Goal: Book appointment/travel/reservation

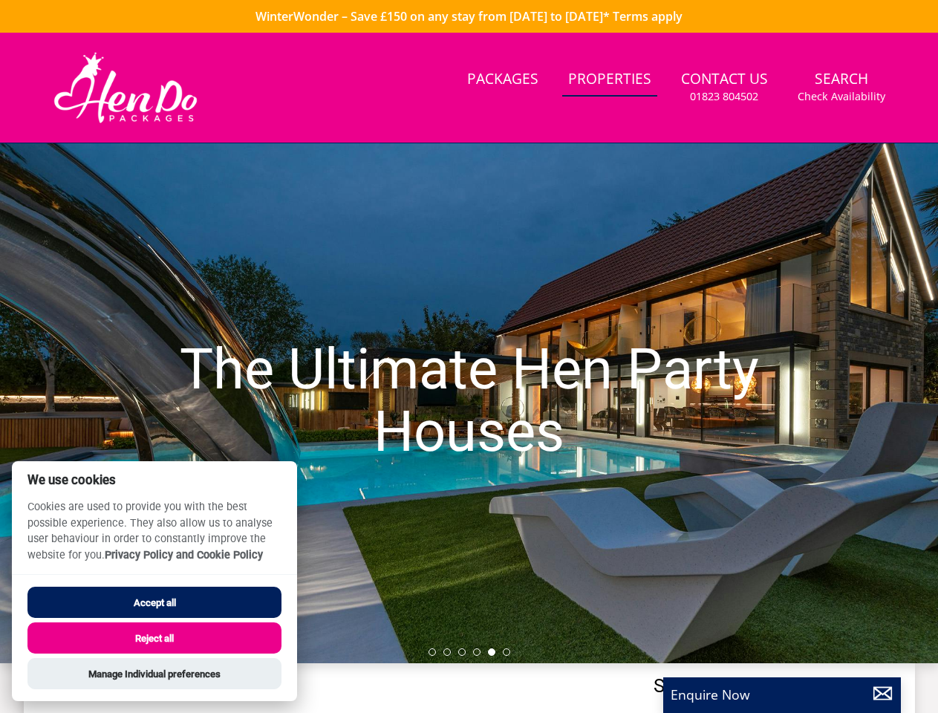
click at [469, 357] on h1 "The Ultimate Hen Party Houses" at bounding box center [468, 401] width 657 height 184
click at [842, 87] on link "Search Check Availability" at bounding box center [842, 87] width 100 height 48
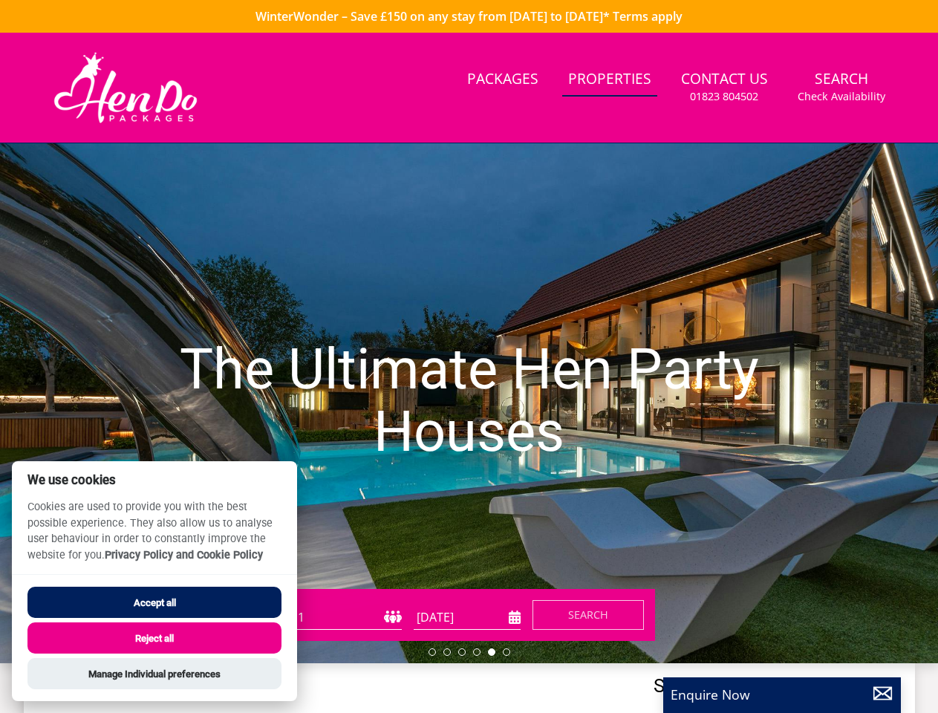
click at [469, 403] on h1 "The Ultimate Hen Party Houses" at bounding box center [468, 401] width 657 height 184
click at [432, 652] on li at bounding box center [432, 652] width 7 height 7
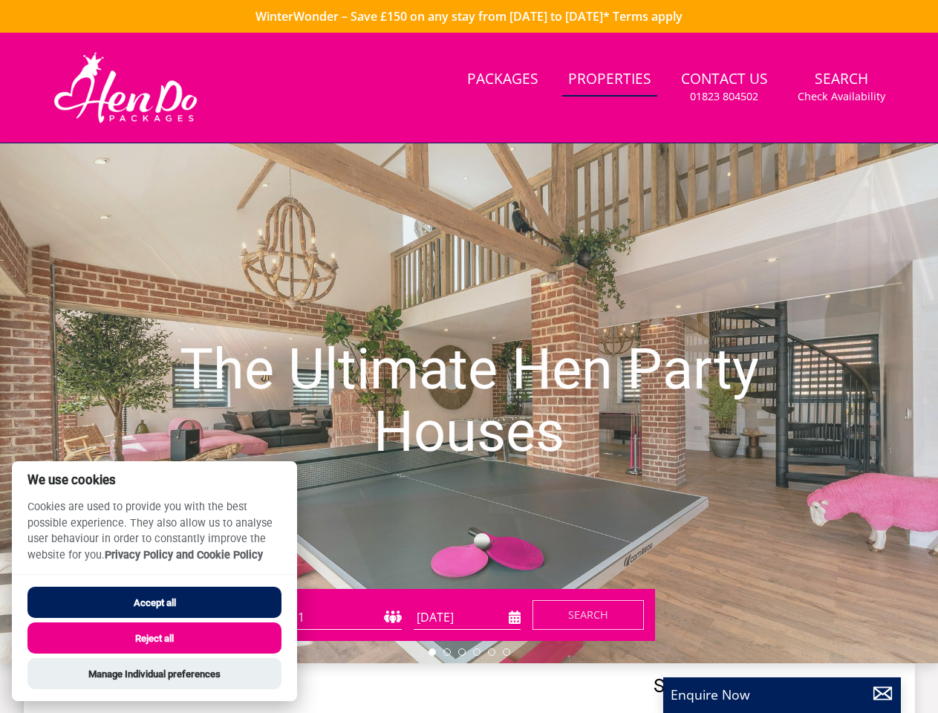
click at [447, 652] on li at bounding box center [447, 652] width 7 height 7
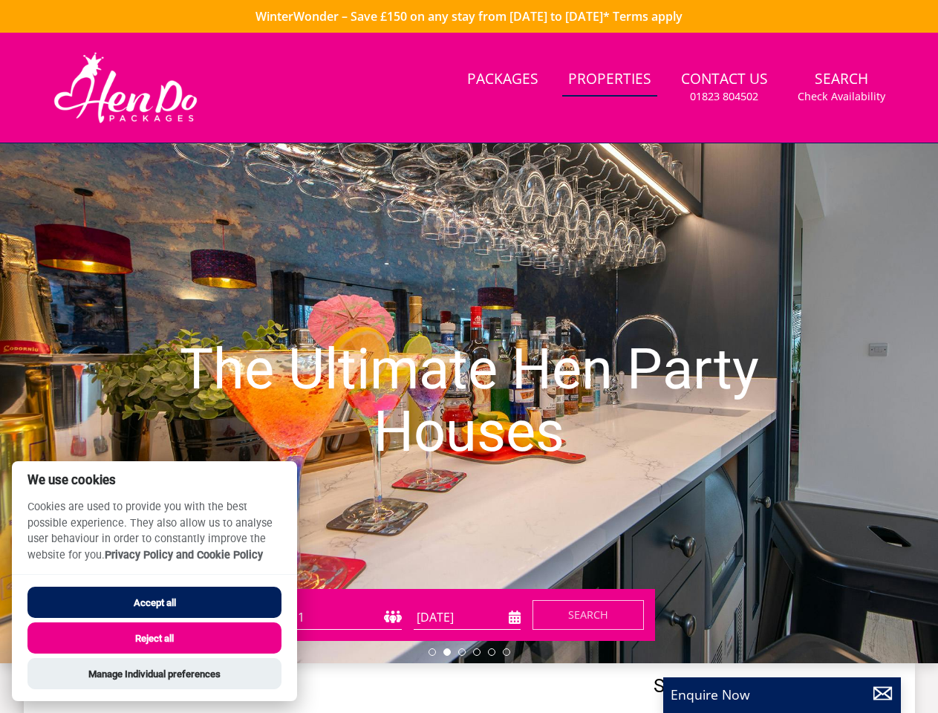
click at [462, 652] on li at bounding box center [461, 652] width 7 height 7
click at [477, 652] on li at bounding box center [476, 652] width 7 height 7
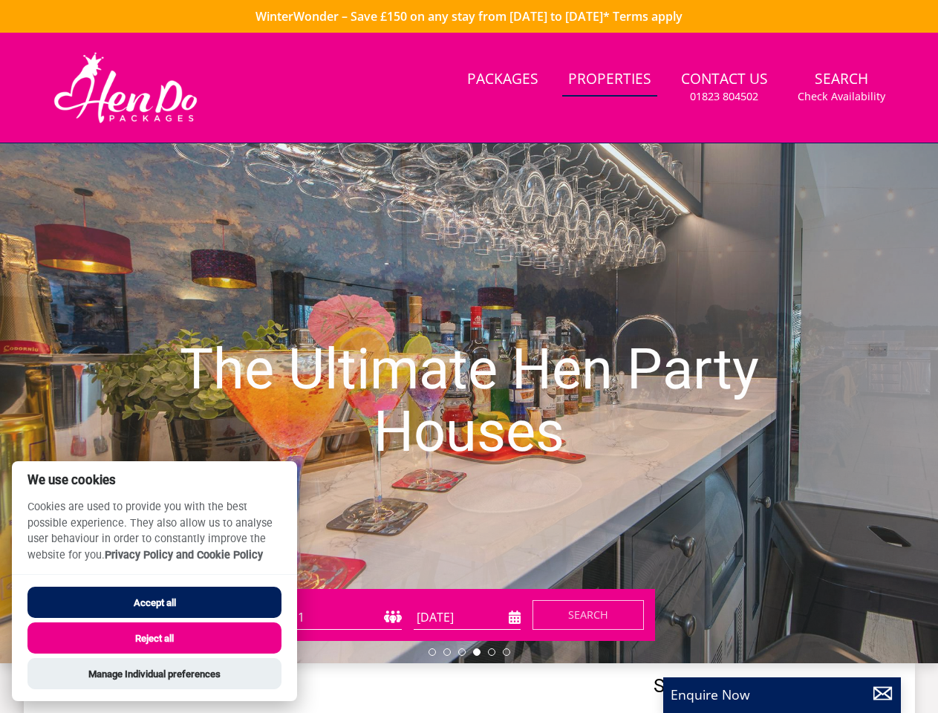
click at [492, 652] on li at bounding box center [491, 652] width 7 height 7
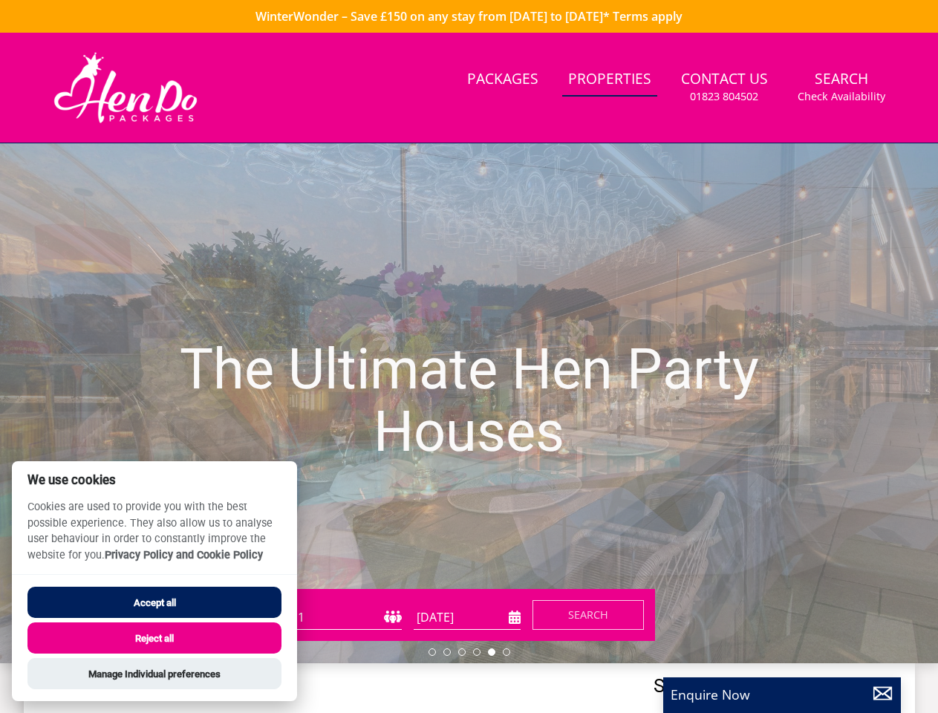
click at [507, 652] on li at bounding box center [506, 652] width 7 height 7
